Goal: Task Accomplishment & Management: Manage account settings

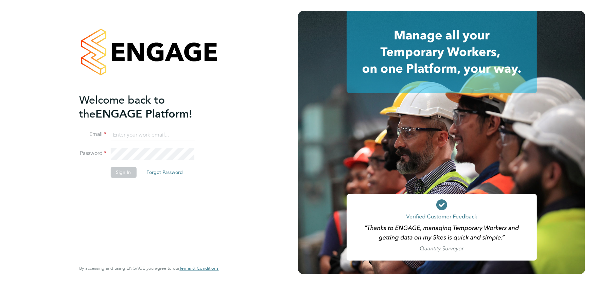
type input "[PERSON_NAME][EMAIL_ADDRESS][DOMAIN_NAME]"
click at [123, 173] on button "Sign In" at bounding box center [124, 172] width 26 height 11
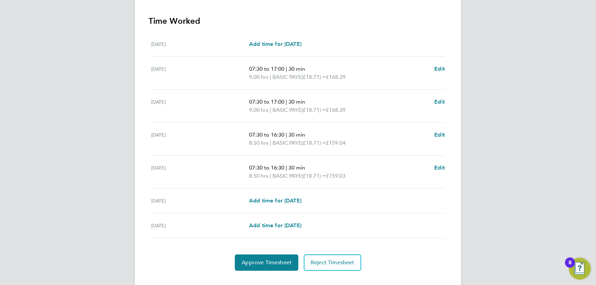
scroll to position [198, 0]
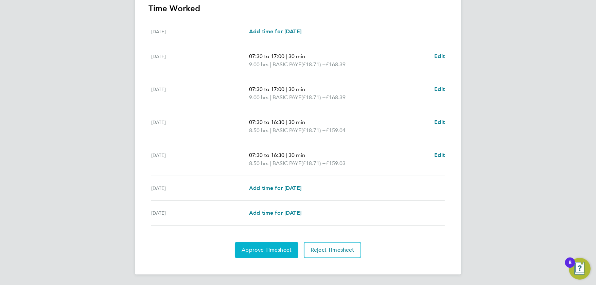
click at [266, 247] on span "Approve Timesheet" at bounding box center [267, 250] width 50 height 7
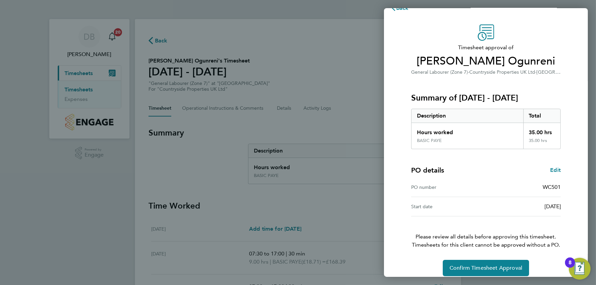
scroll to position [20, 0]
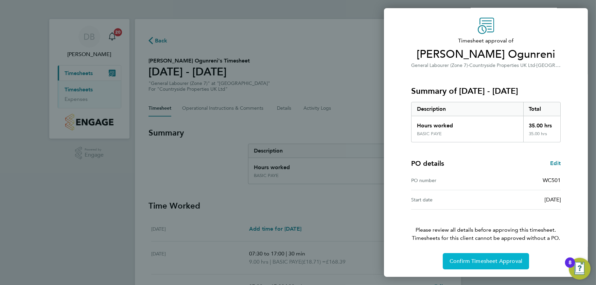
click at [468, 259] on span "Confirm Timesheet Approval" at bounding box center [486, 261] width 73 height 7
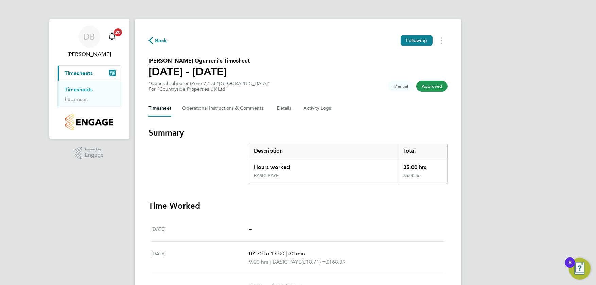
click at [83, 90] on link "Timesheets" at bounding box center [79, 89] width 28 height 6
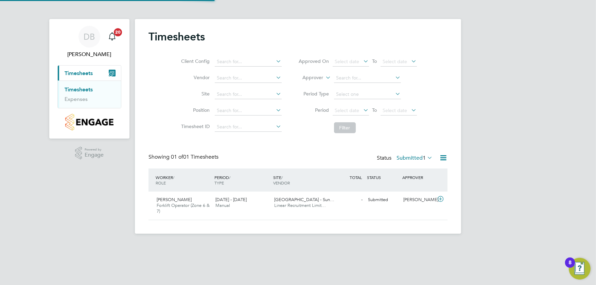
scroll to position [17, 59]
click at [184, 206] on span "Forklift Operator (Zone 6 & 7)" at bounding box center [183, 209] width 53 height 12
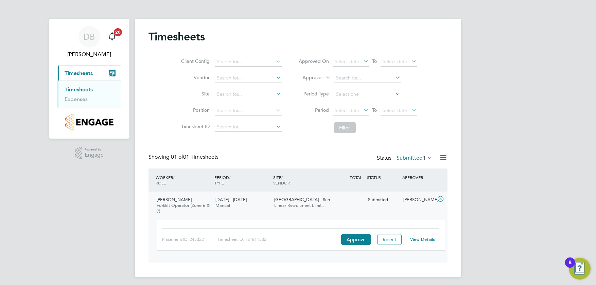
click at [424, 239] on link "View Details" at bounding box center [423, 240] width 25 height 6
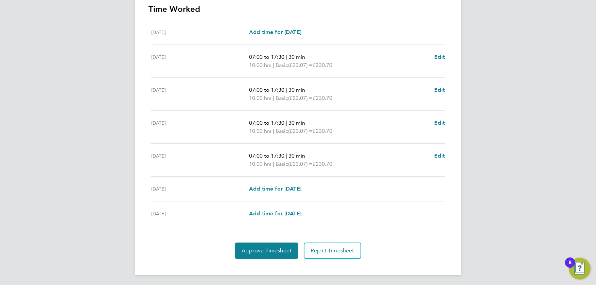
scroll to position [198, 0]
click at [269, 250] on span "Approve Timesheet" at bounding box center [267, 250] width 50 height 7
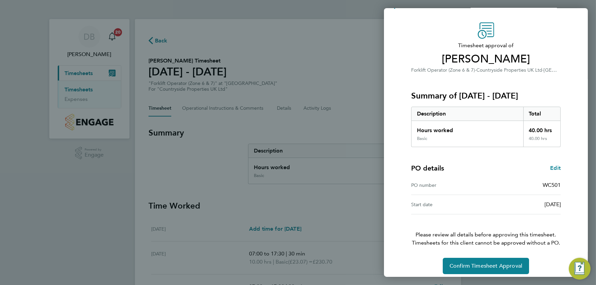
scroll to position [20, 0]
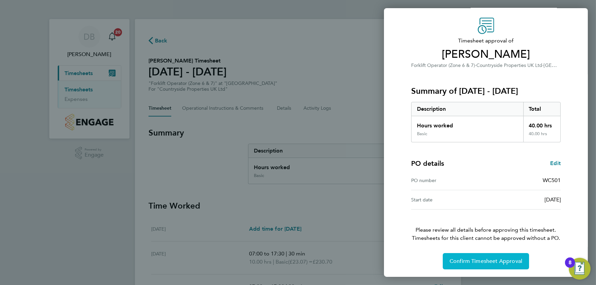
click at [467, 262] on span "Confirm Timesheet Approval" at bounding box center [486, 261] width 73 height 7
